Goal: Task Accomplishment & Management: Manage account settings

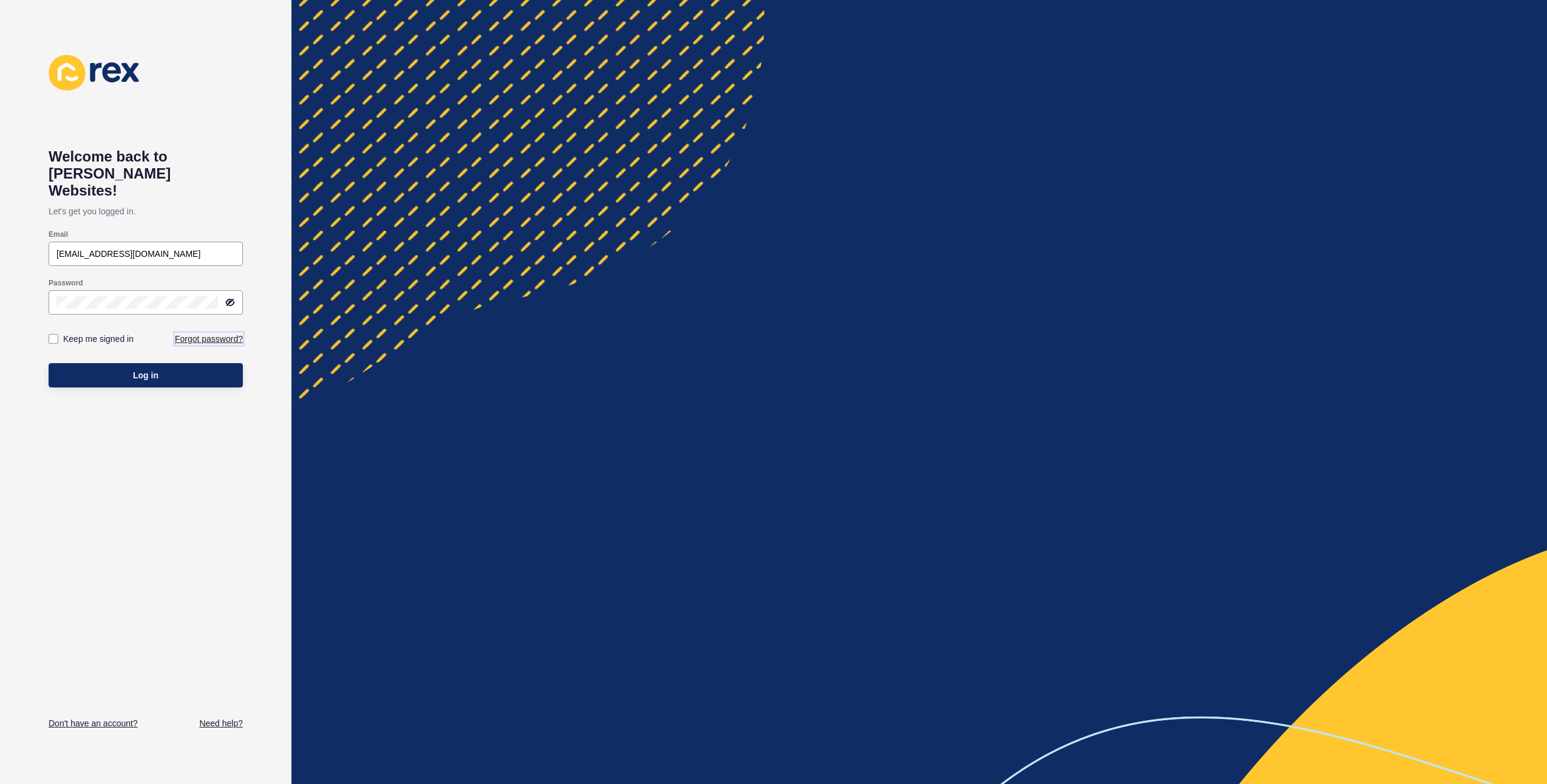
click at [185, 333] on link "Forgot password?" at bounding box center [208, 339] width 68 height 13
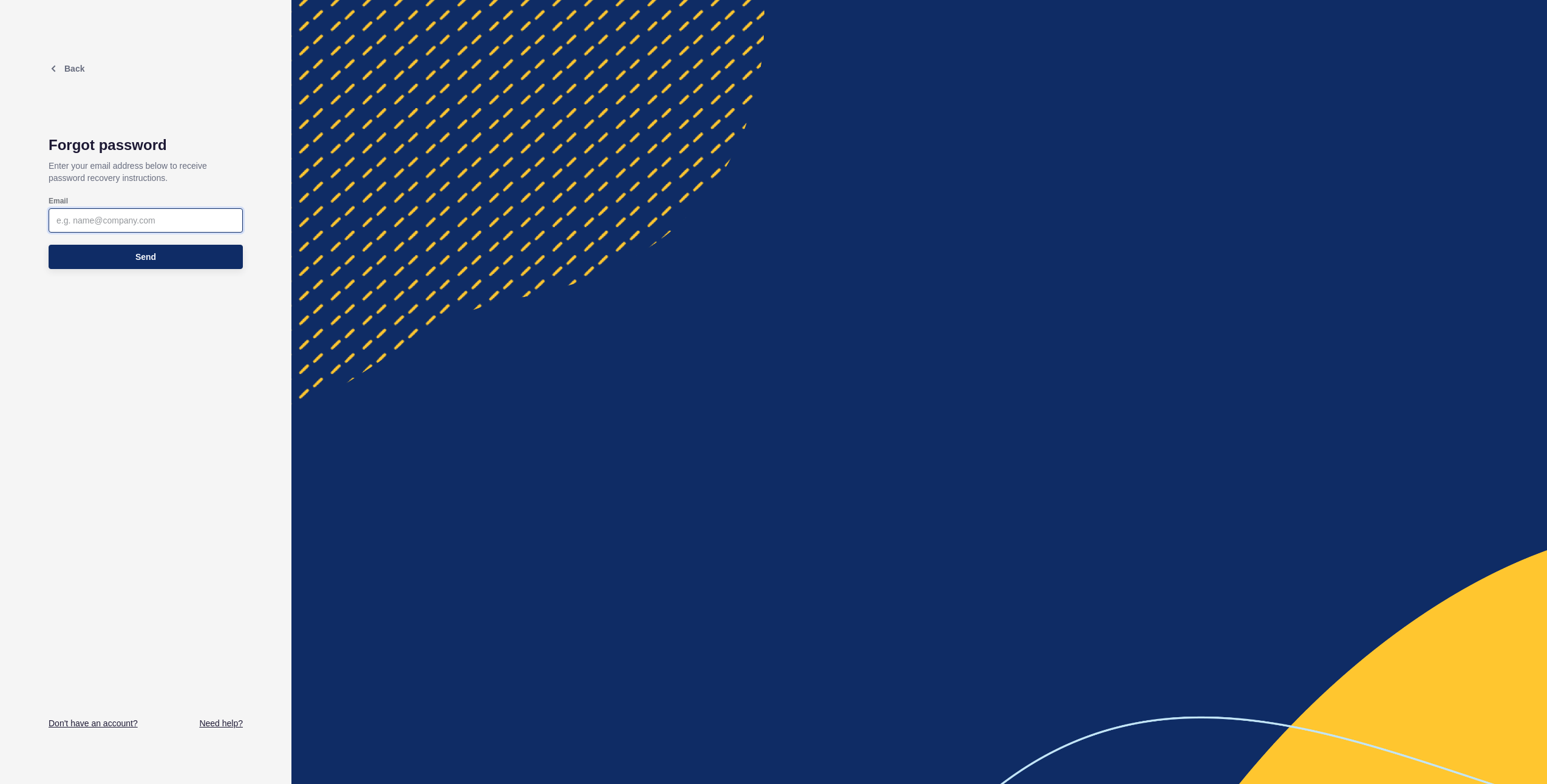
click at [127, 226] on input "Email" at bounding box center [146, 221] width 179 height 13
paste input "[EMAIL_ADDRESS][DOMAIN_NAME]"
type input "[EMAIL_ADDRESS][DOMAIN_NAME]"
click at [128, 262] on button "Send" at bounding box center [146, 256] width 194 height 24
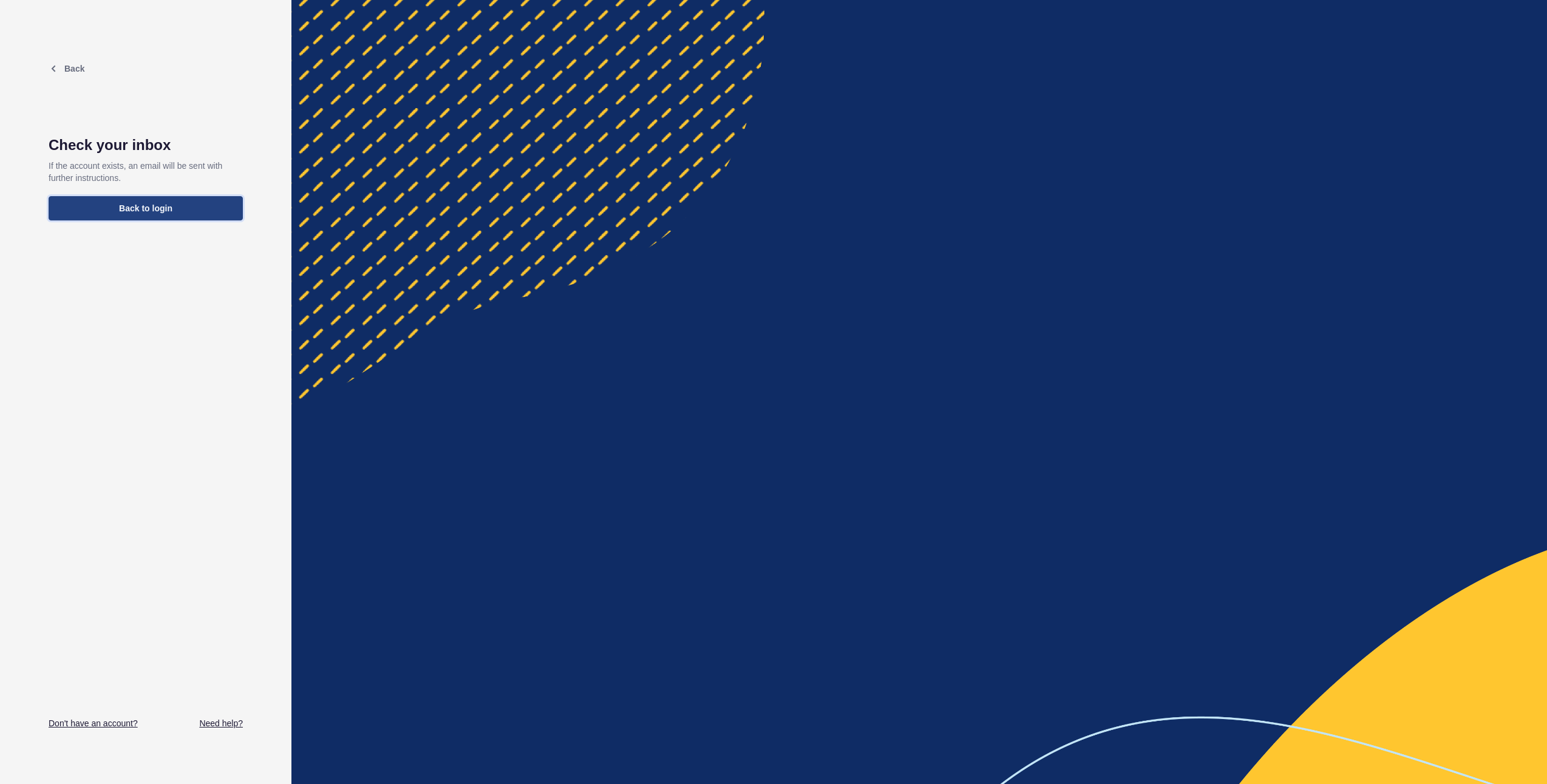
click at [143, 212] on span "Back to login" at bounding box center [146, 208] width 53 height 13
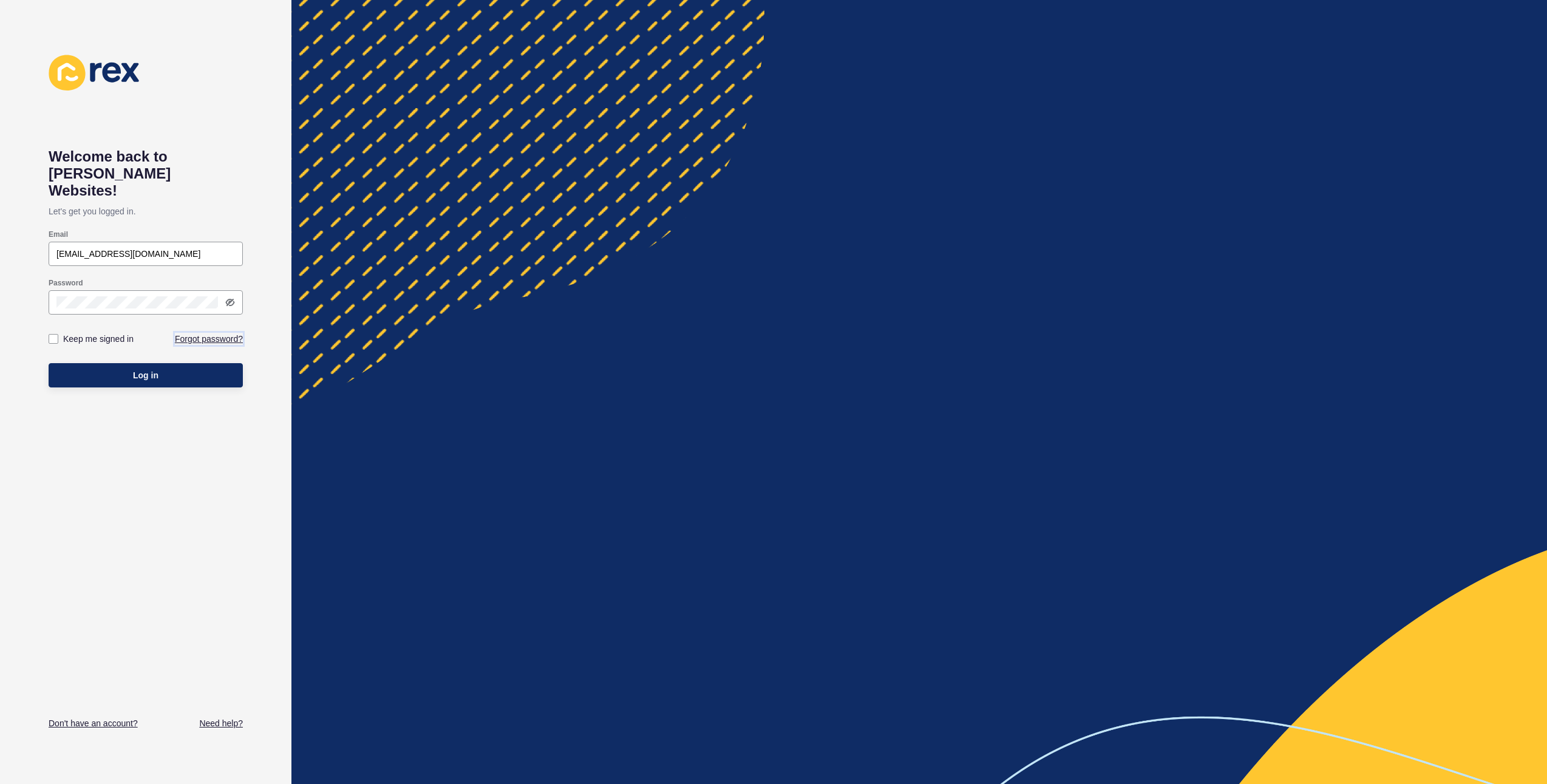
click at [221, 333] on link "Forgot password?" at bounding box center [208, 339] width 68 height 13
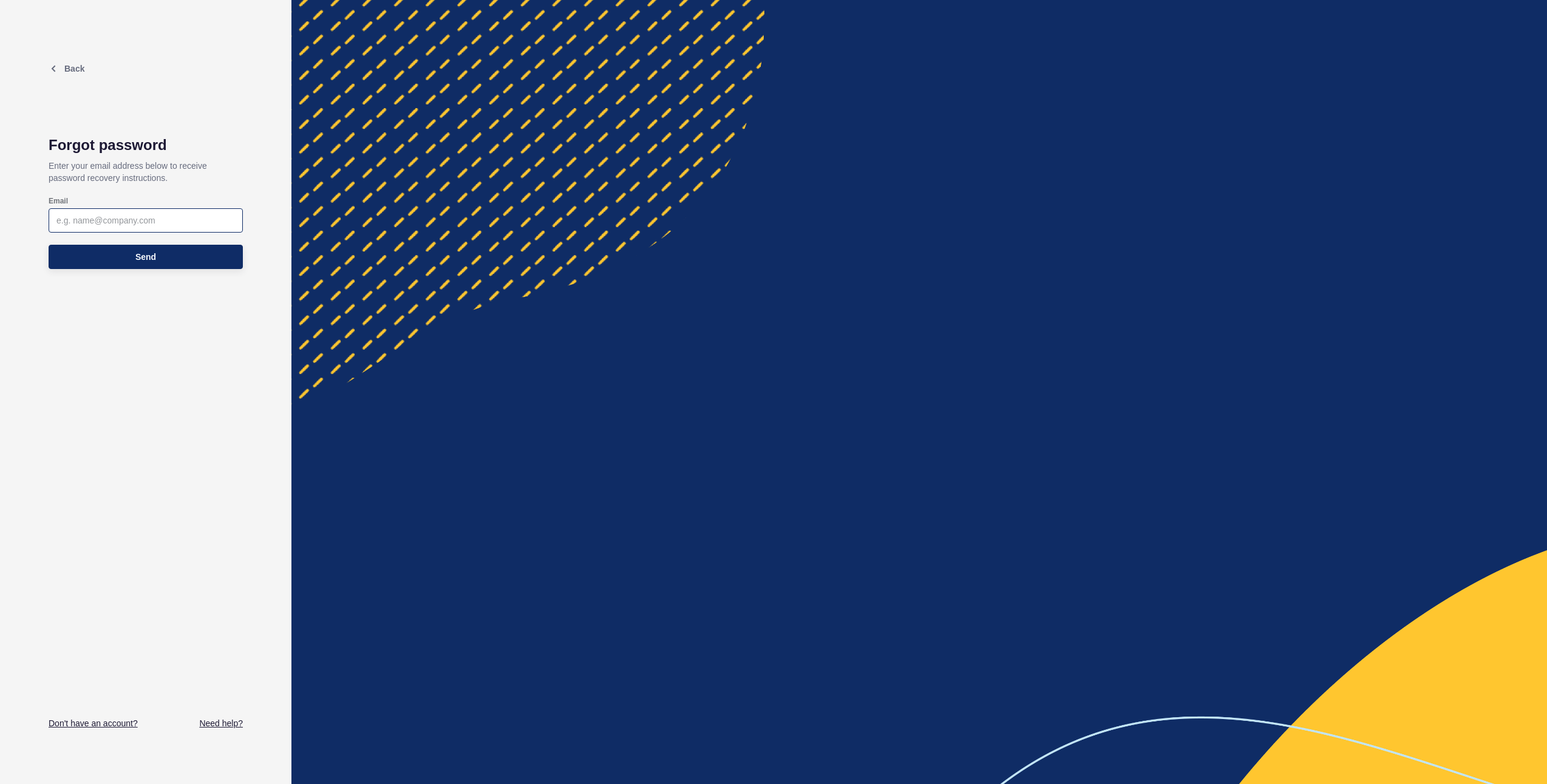
click at [92, 231] on div at bounding box center [146, 220] width 194 height 24
paste input "[EMAIL_ADDRESS][DOMAIN_NAME]"
type input "lachlan.young@rexsoftware.com.aurobertus.primusanto@[DOMAIN_NAME]"
paste input "[EMAIL_ADDRESS][DOMAIN_NAME]"
type input "[EMAIL_ADDRESS][DOMAIN_NAME]"
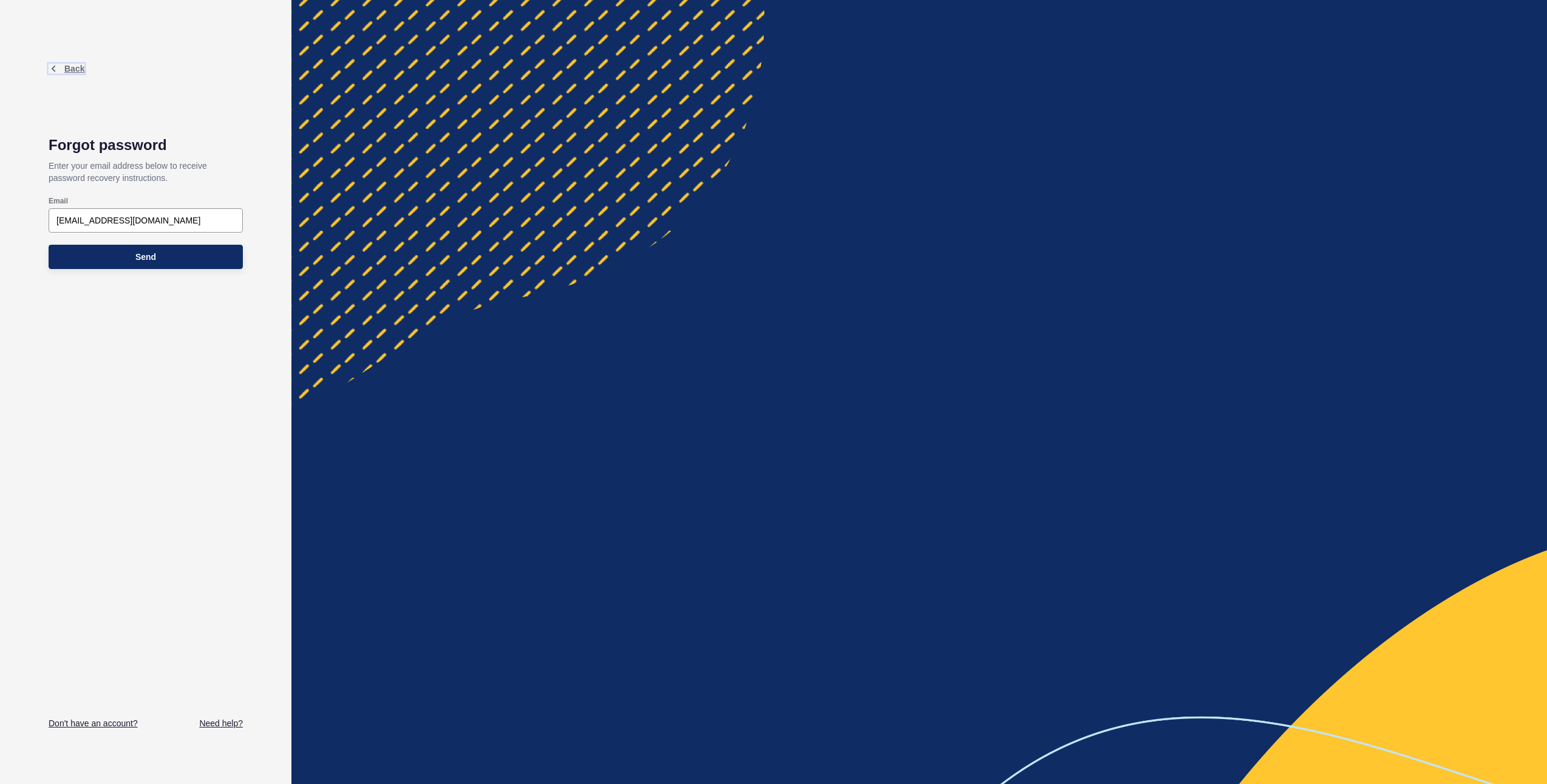
click at [69, 68] on span "Back" at bounding box center [74, 68] width 20 height 9
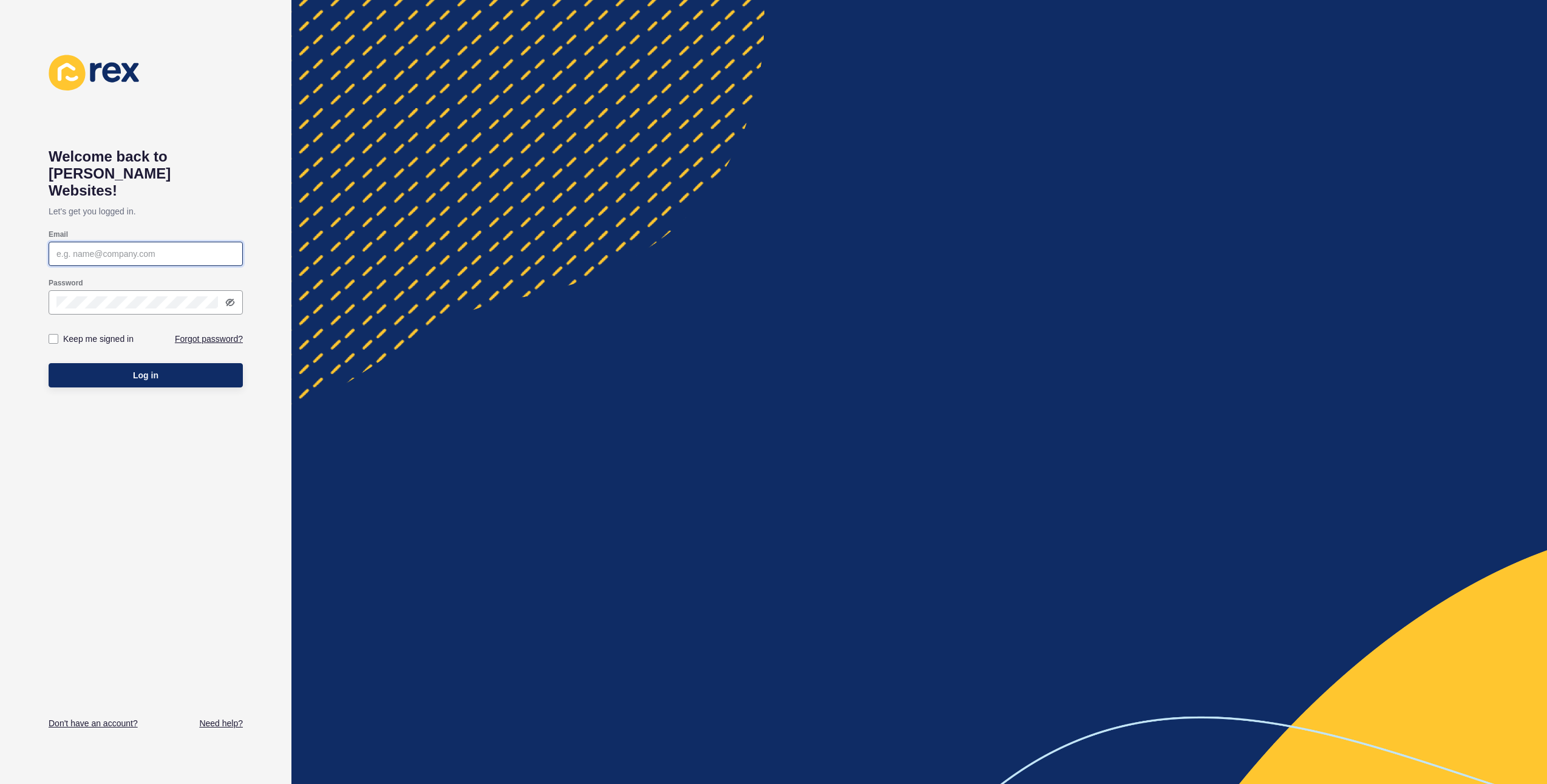
type input "[EMAIL_ADDRESS][DOMAIN_NAME]"
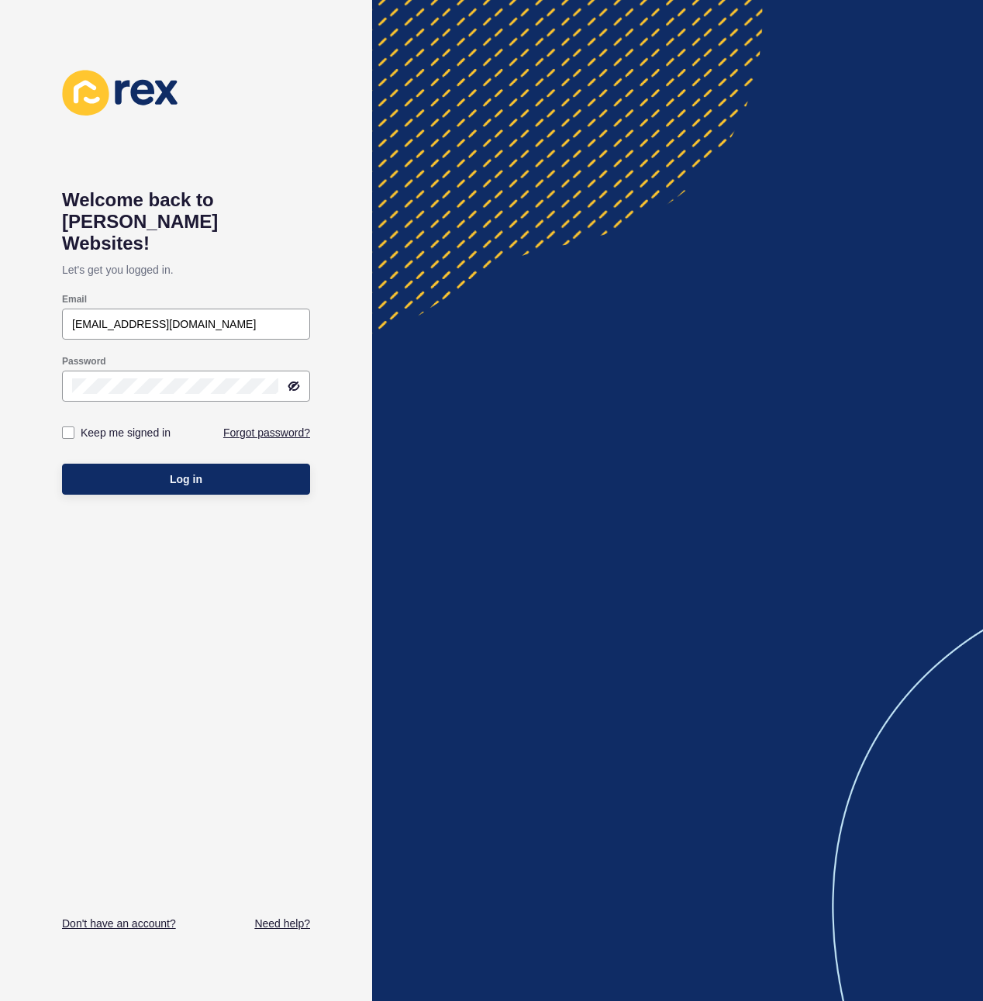
click at [815, 408] on div at bounding box center [677, 500] width 611 height 1001
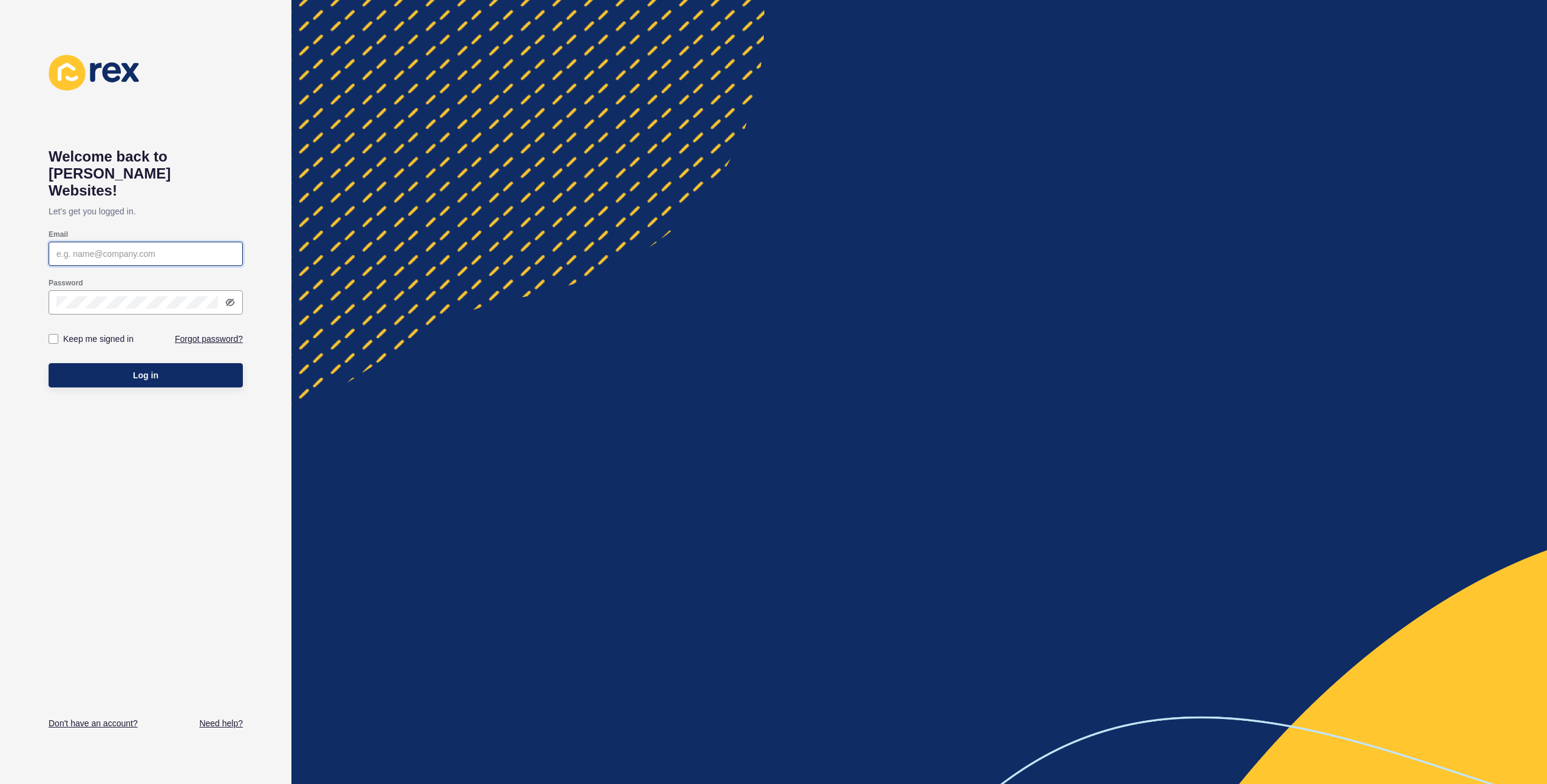
type input "[EMAIL_ADDRESS][DOMAIN_NAME]"
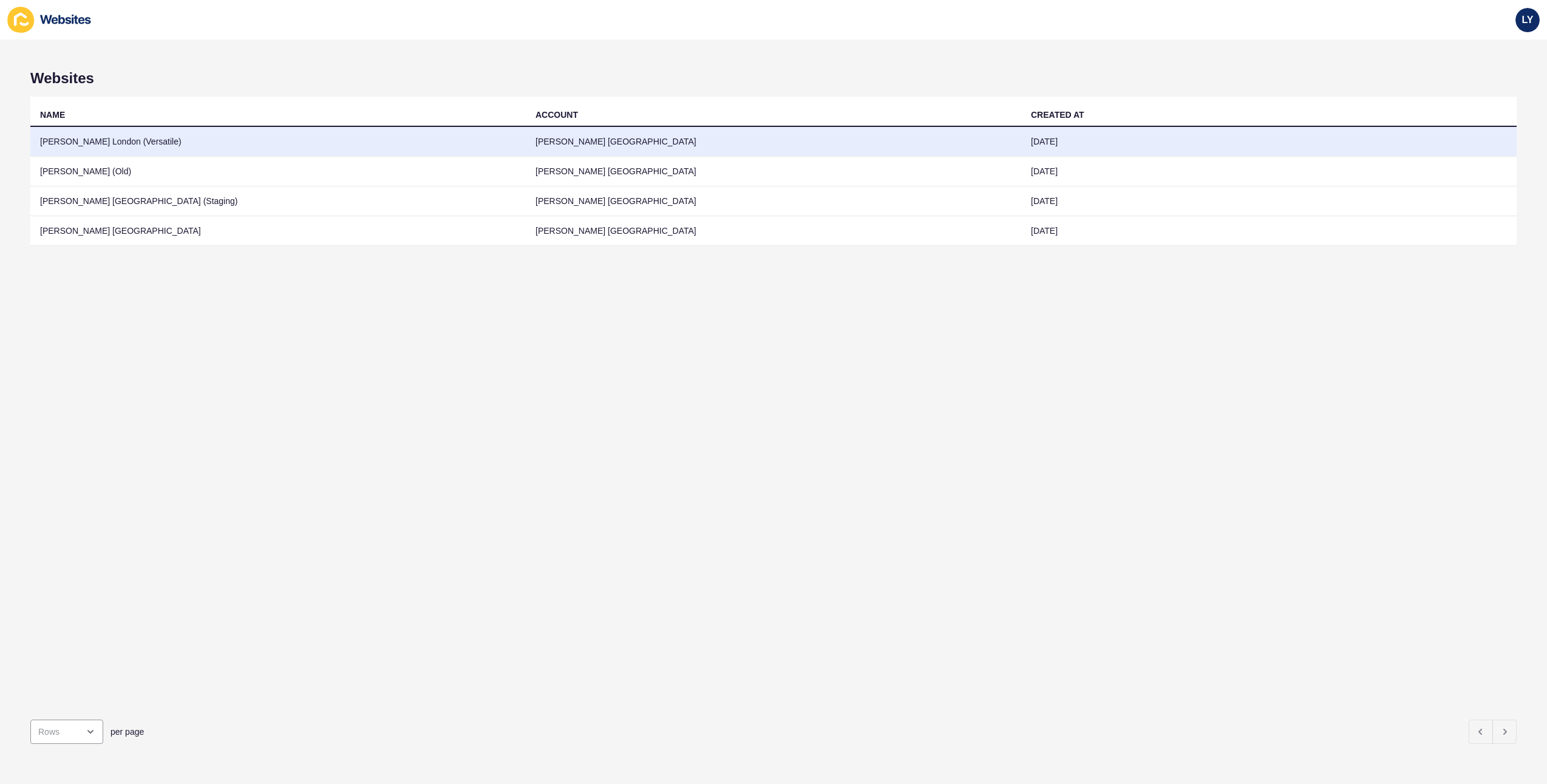
click at [154, 140] on td "Jefferies London (Versatile)" at bounding box center [278, 142] width 495 height 30
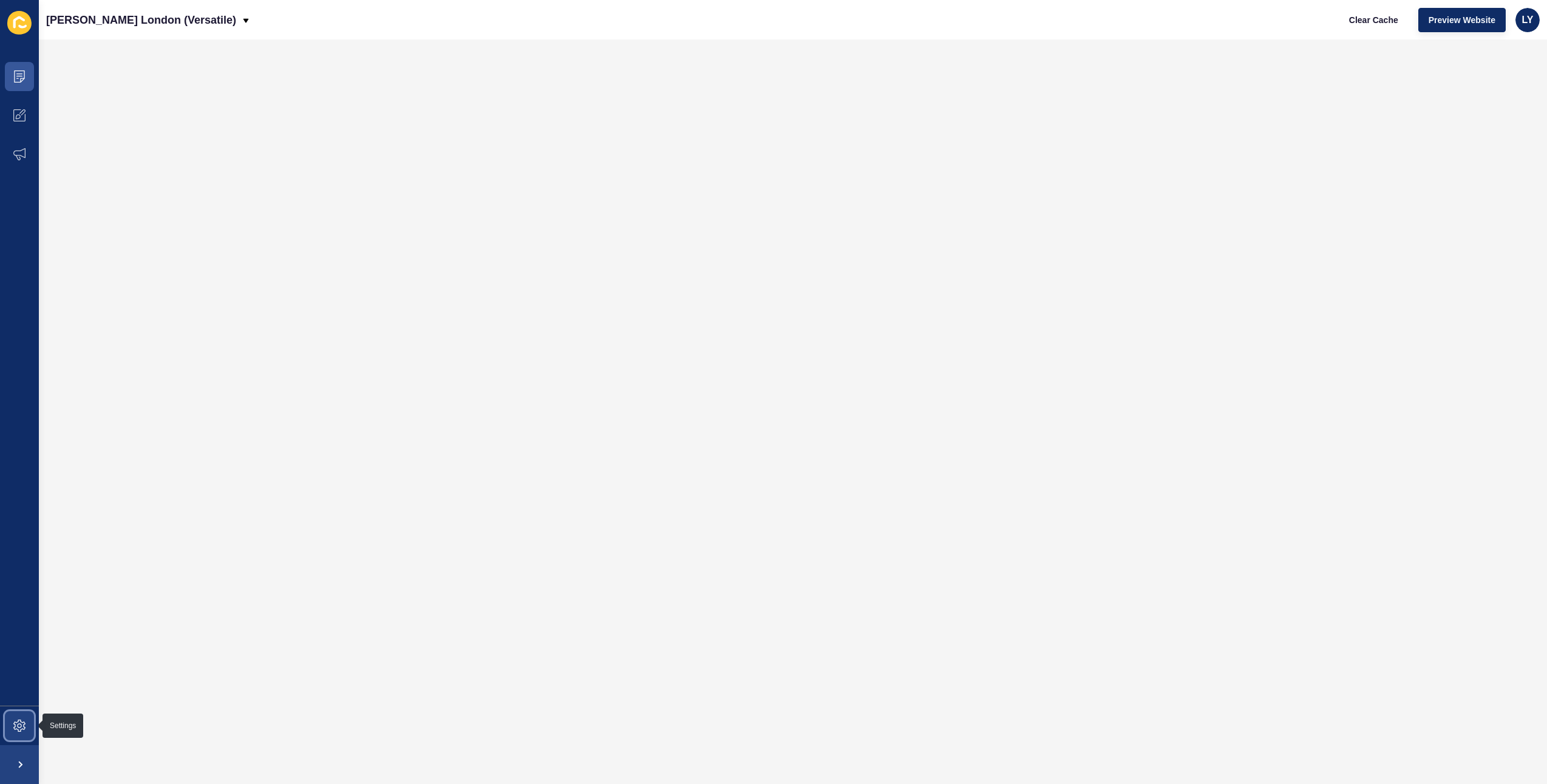
click at [16, 724] on icon at bounding box center [20, 725] width 13 height 13
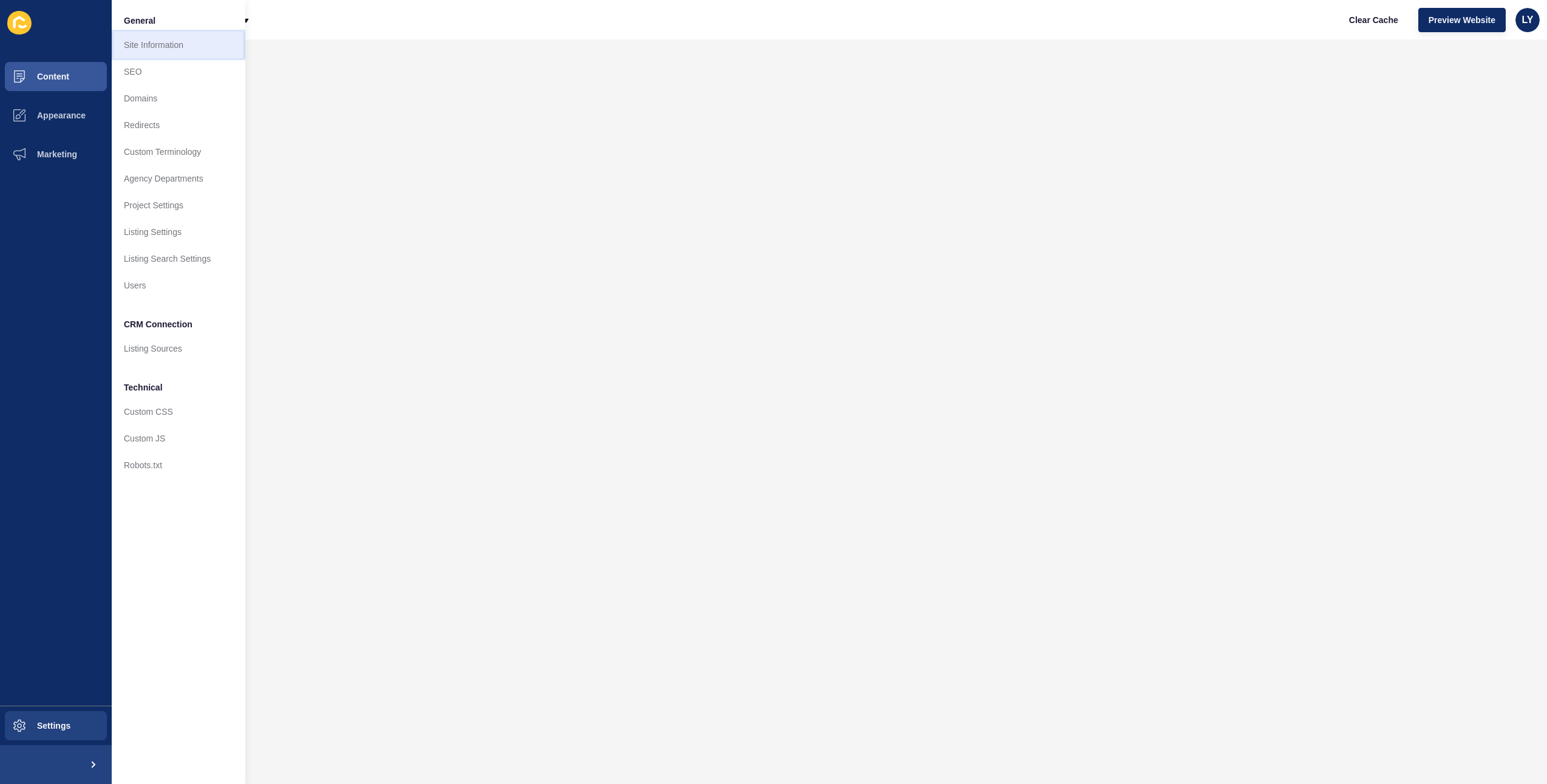
click at [155, 47] on link "Site Information" at bounding box center [179, 45] width 134 height 27
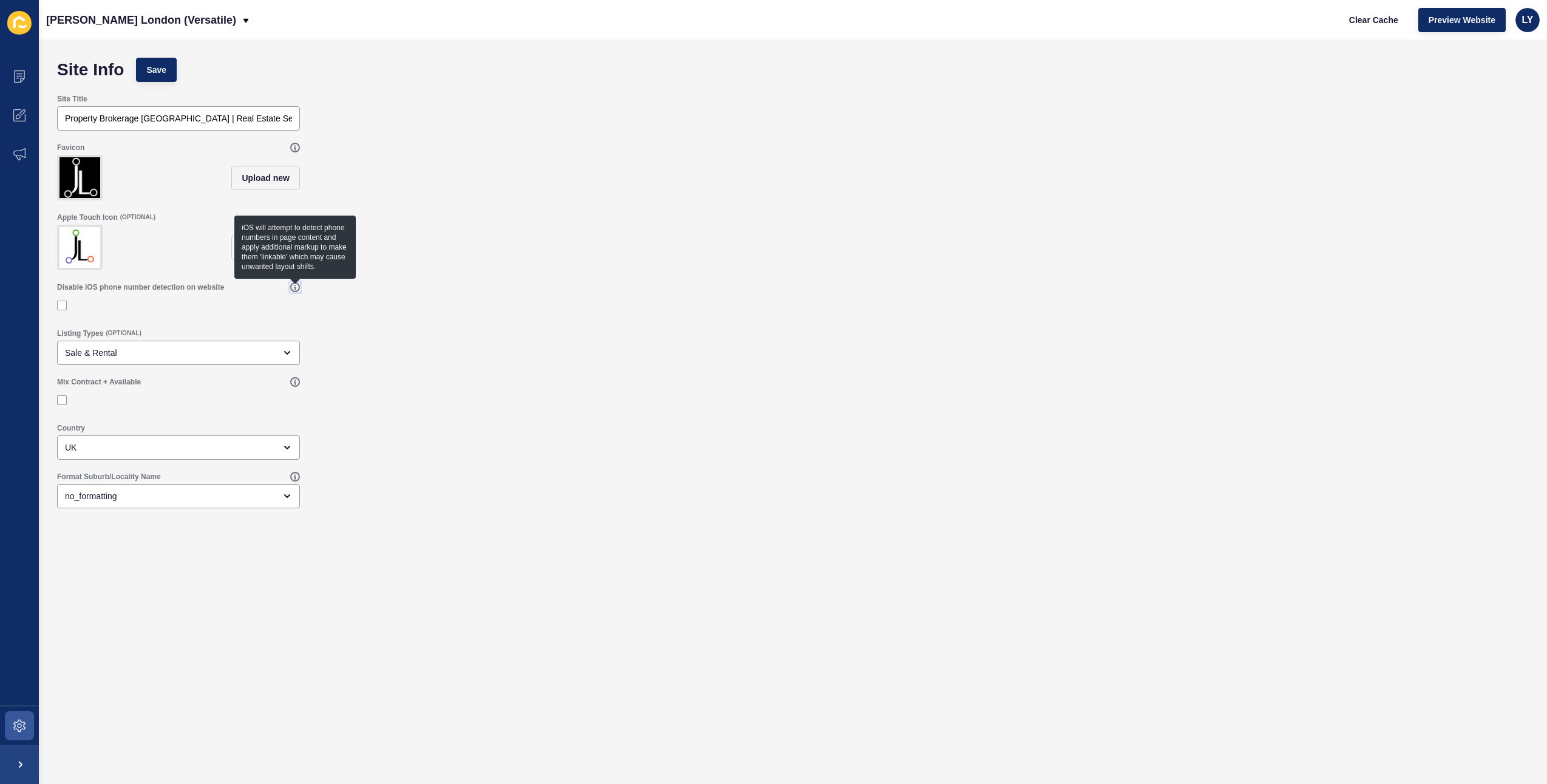
click at [295, 285] on icon at bounding box center [295, 287] width 9 height 9
click at [16, 112] on icon at bounding box center [20, 116] width 13 height 13
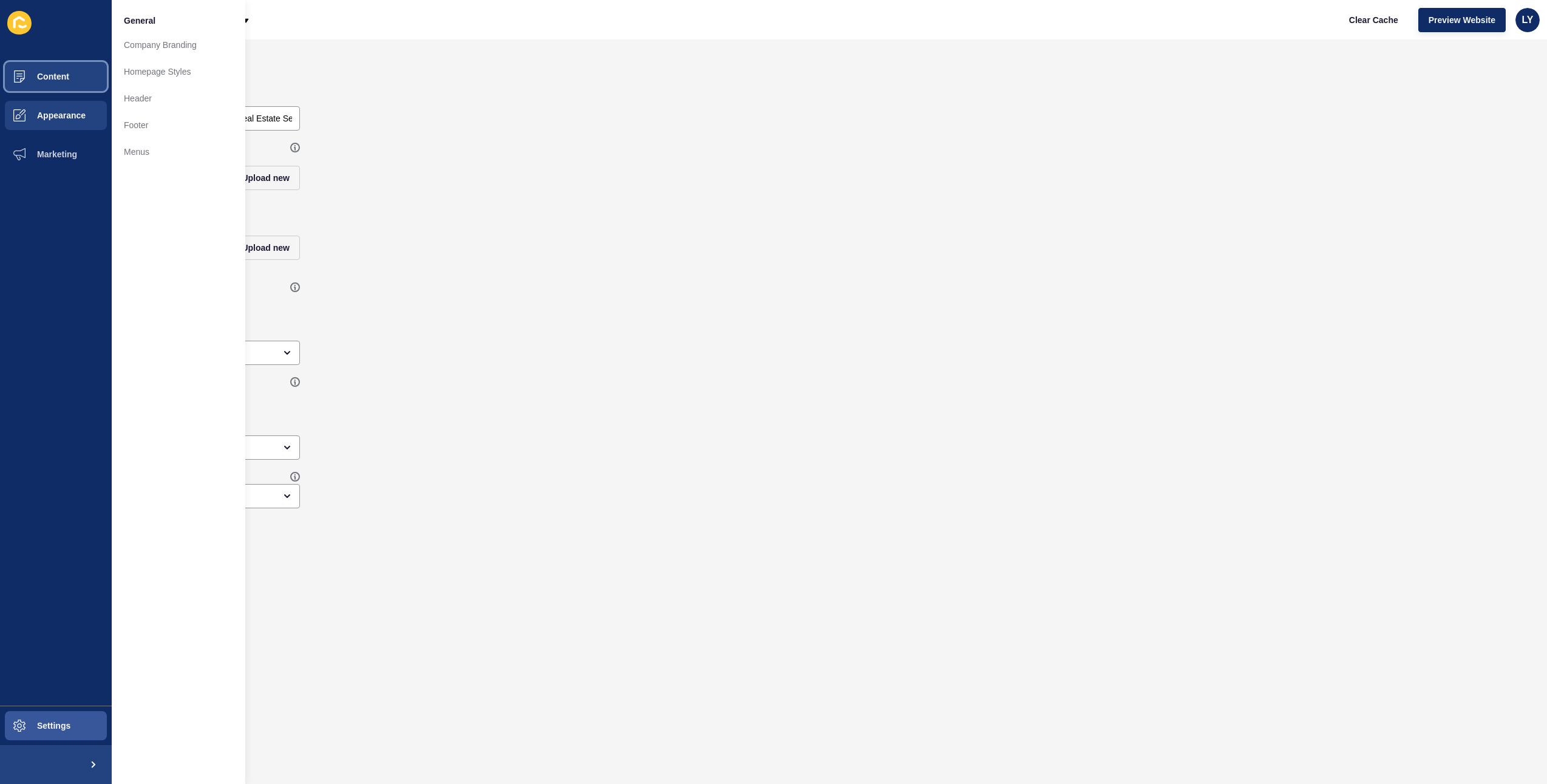
click at [41, 69] on button "Content" at bounding box center [56, 77] width 112 height 39
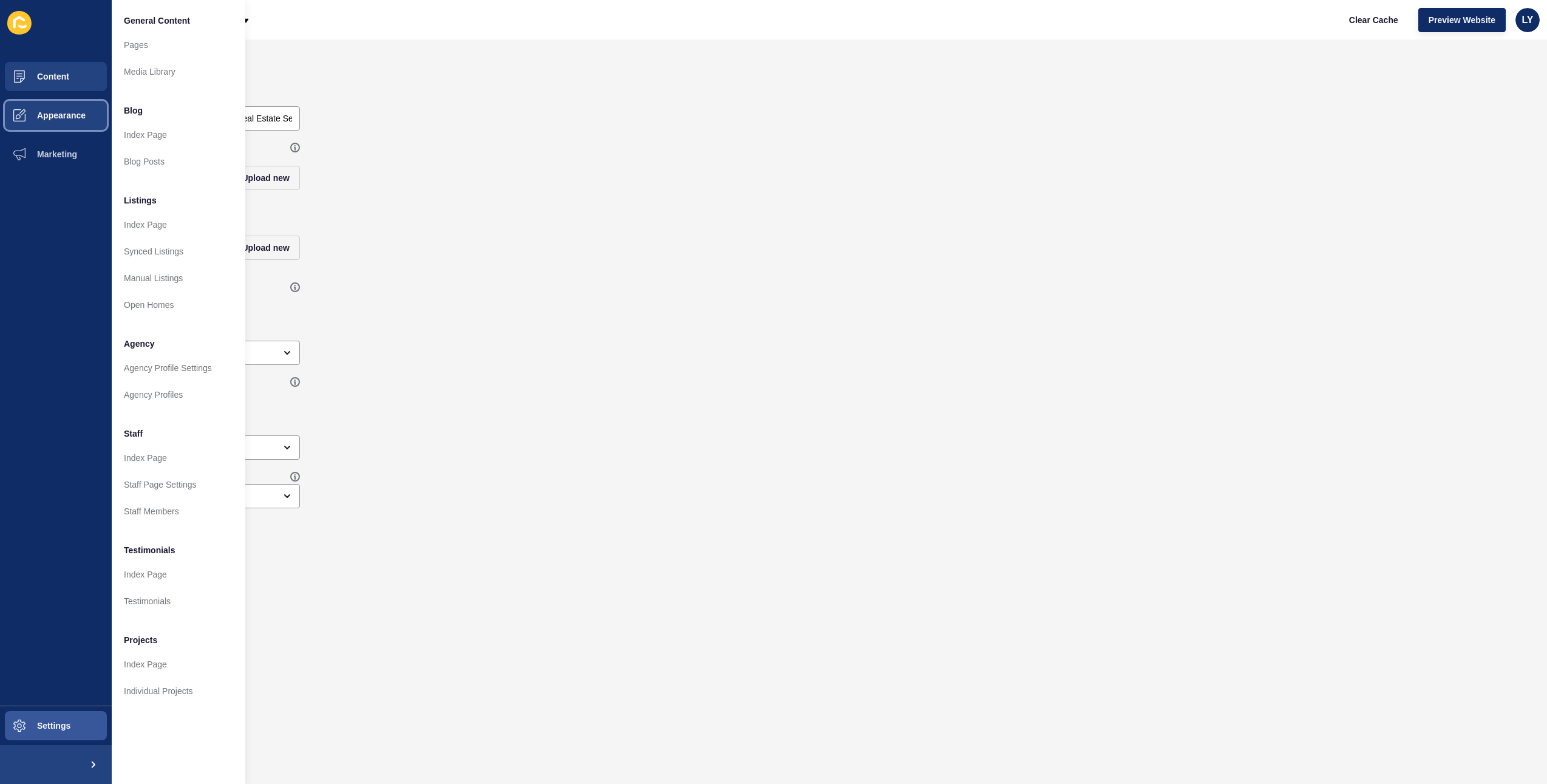
click at [23, 129] on span at bounding box center [20, 115] width 39 height 39
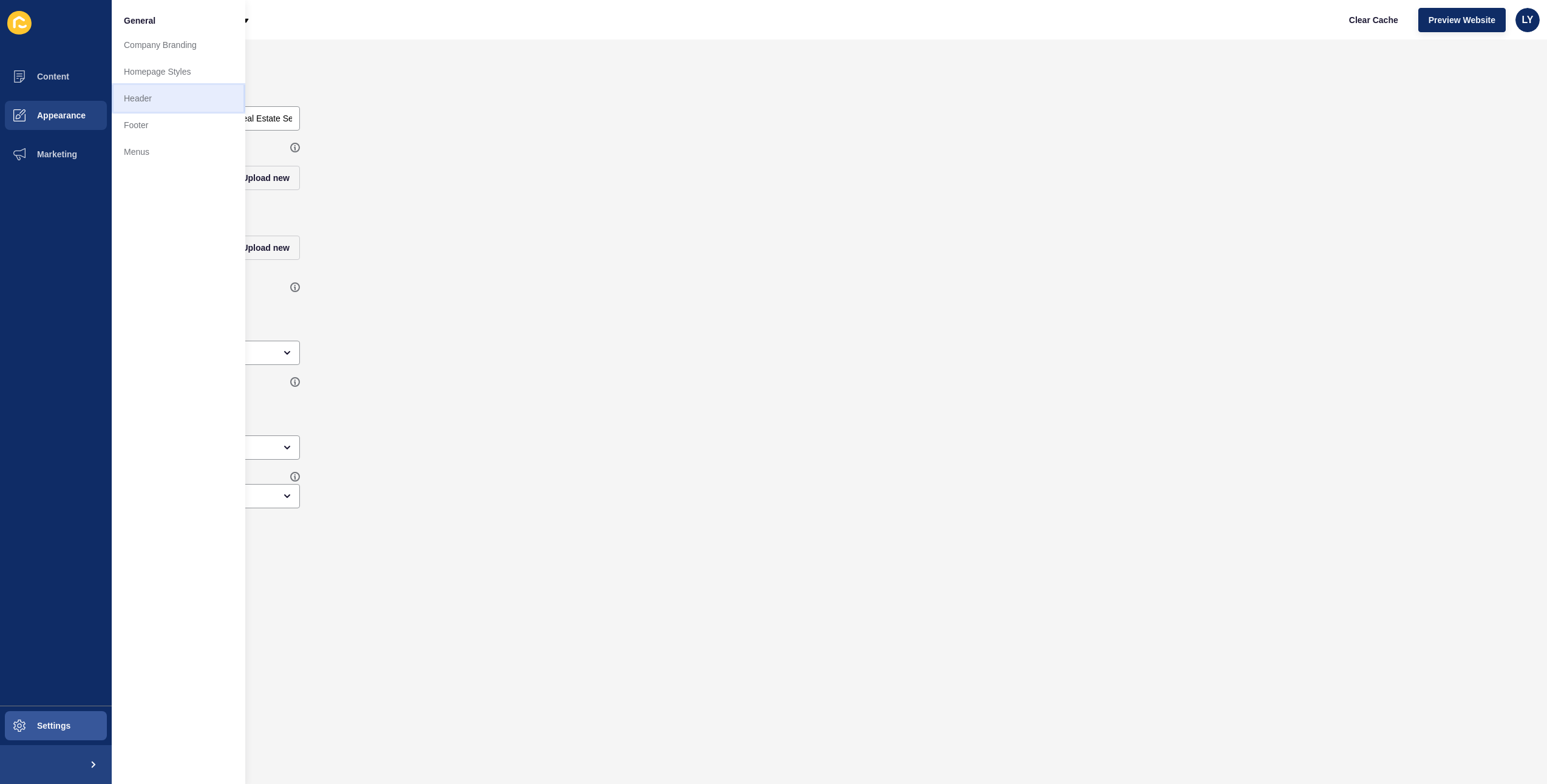
click at [142, 91] on link "Header" at bounding box center [179, 99] width 134 height 27
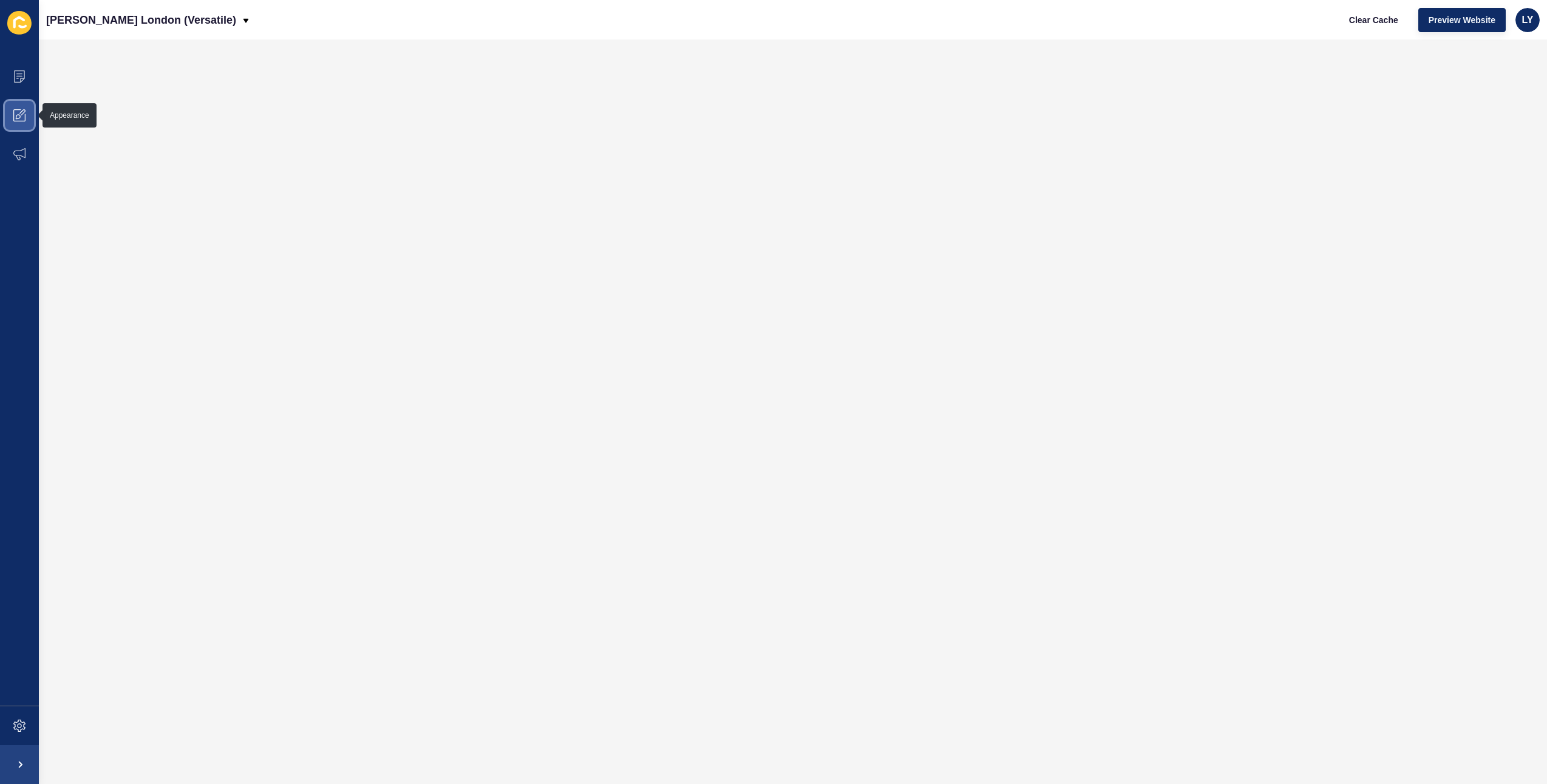
click at [6, 125] on span at bounding box center [20, 115] width 39 height 39
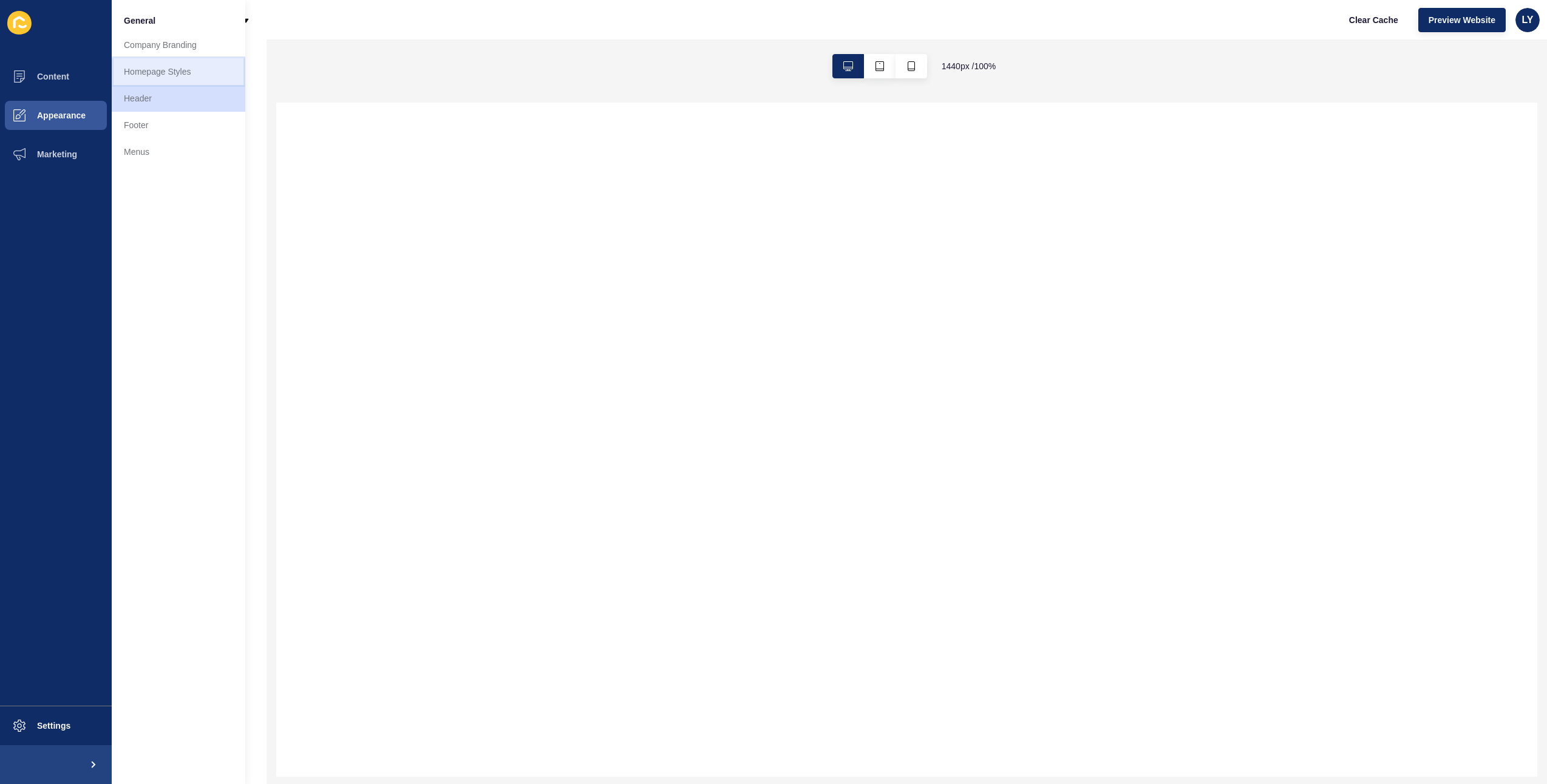
click at [158, 63] on link "Homepage Styles" at bounding box center [179, 71] width 134 height 27
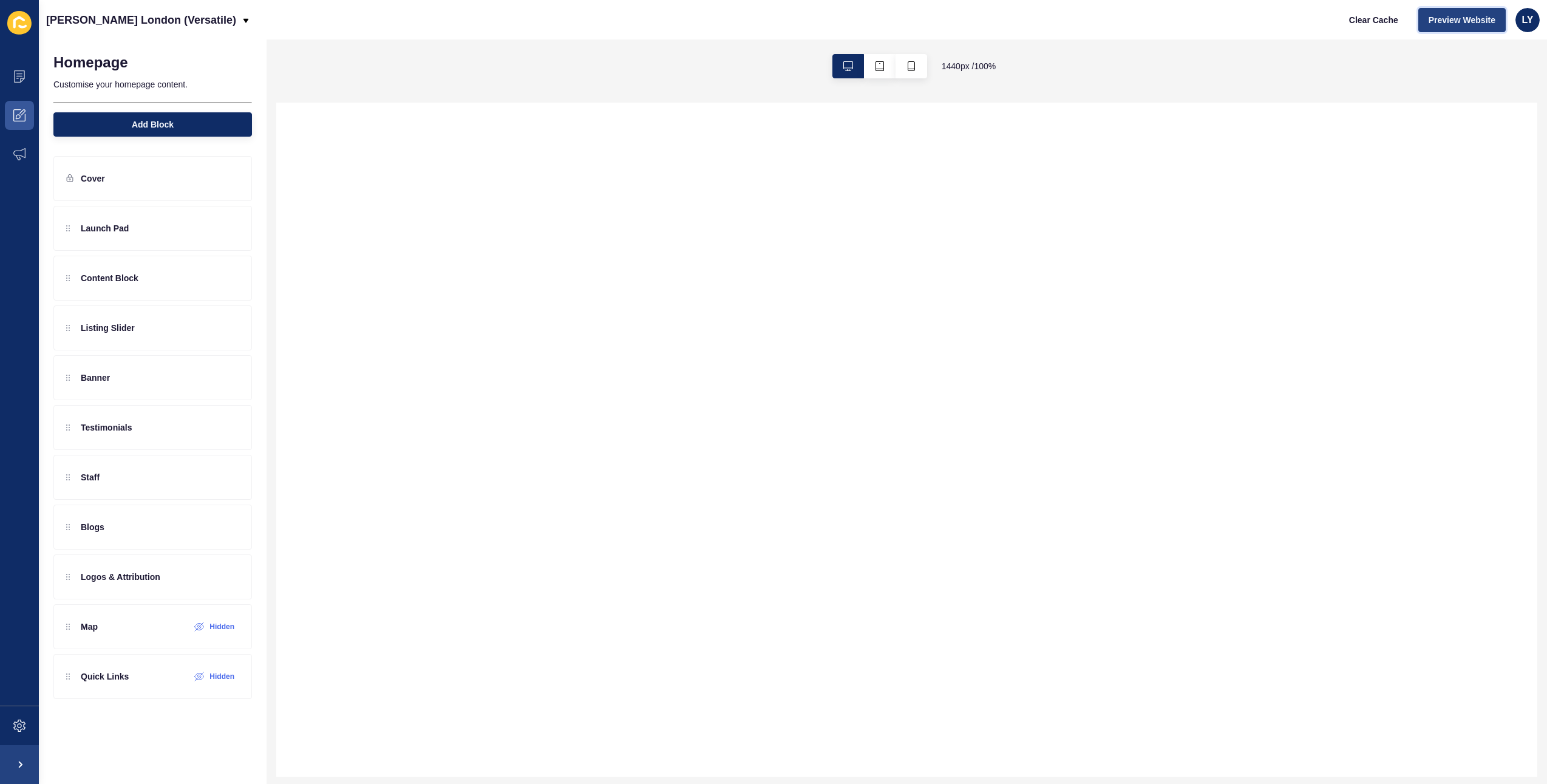
click at [1450, 17] on span "Preview Website" at bounding box center [1462, 20] width 67 height 13
